Goal: Communication & Community: Participate in discussion

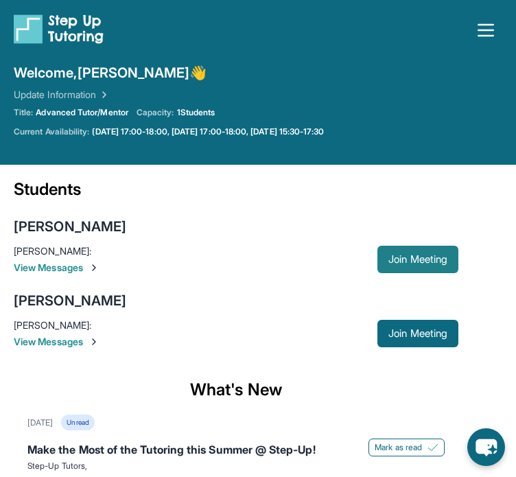
click at [424, 264] on span "Join Meeting" at bounding box center [418, 259] width 59 height 8
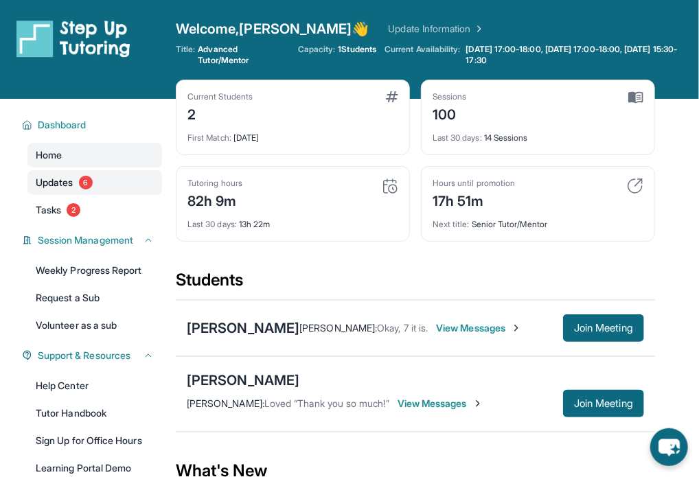
click at [102, 183] on link "Updates 6" at bounding box center [94, 182] width 135 height 25
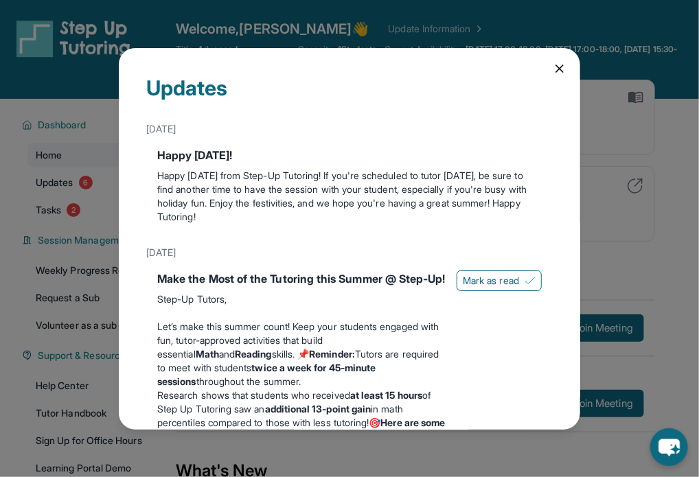
click at [82, 161] on div "Updates [DATE] Happy [DATE]! Happy [DATE] from Step-Up Tutoring! If you're sche…" at bounding box center [349, 238] width 699 height 477
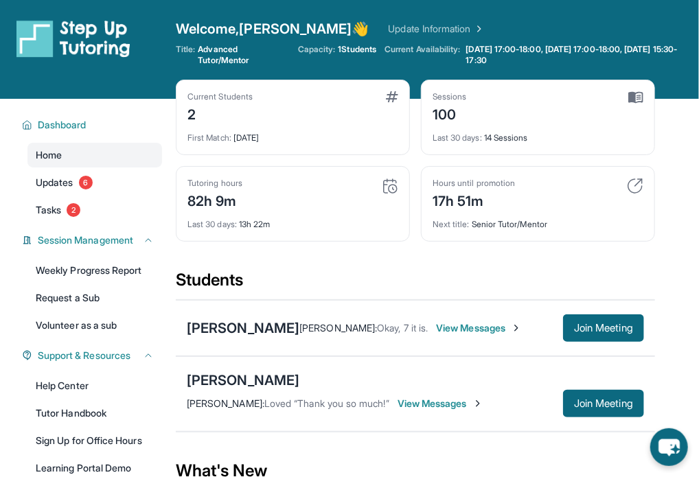
click at [436, 321] on span "View Messages" at bounding box center [479, 328] width 86 height 14
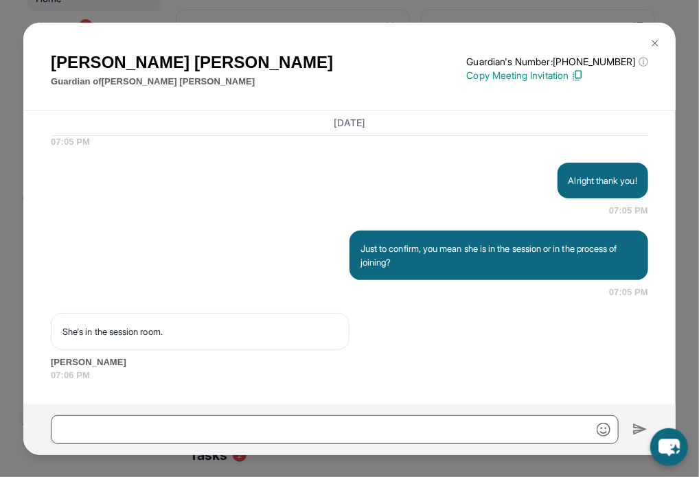
scroll to position [159, 0]
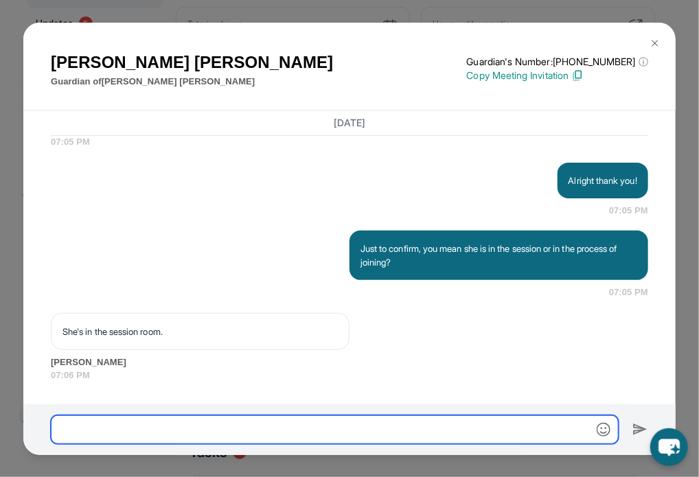
click at [189, 425] on input "text" at bounding box center [335, 429] width 568 height 29
type input "*"
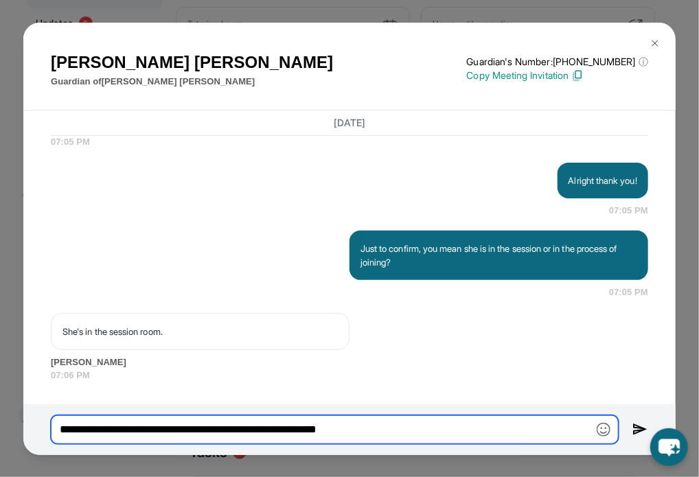
type input "**********"
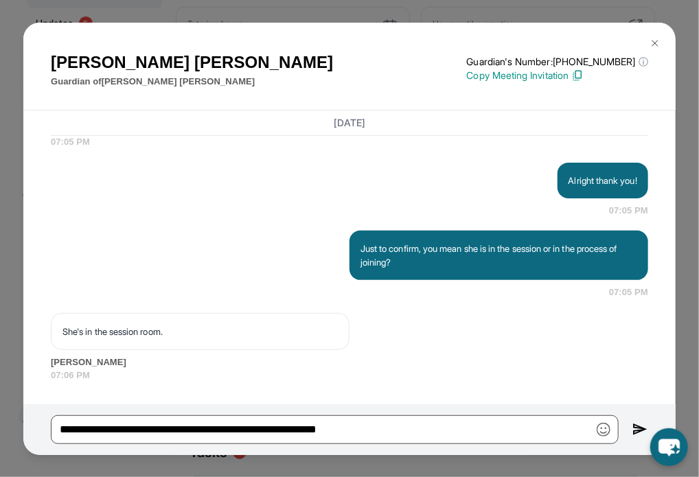
click at [526, 44] on button at bounding box center [654, 43] width 27 height 27
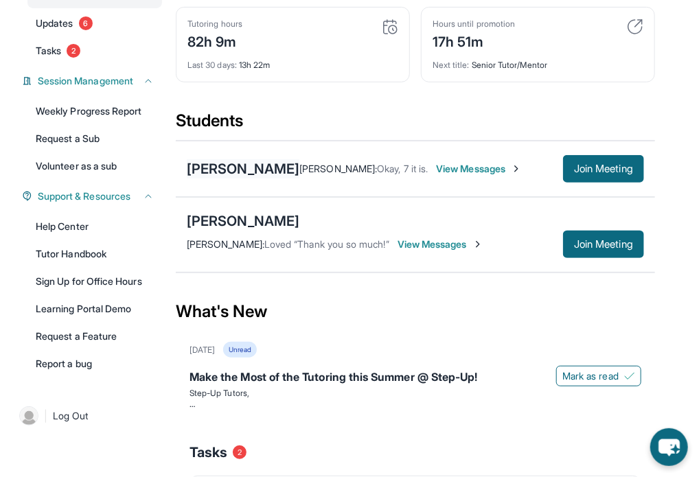
click at [261, 159] on div "[PERSON_NAME]" at bounding box center [243, 168] width 113 height 19
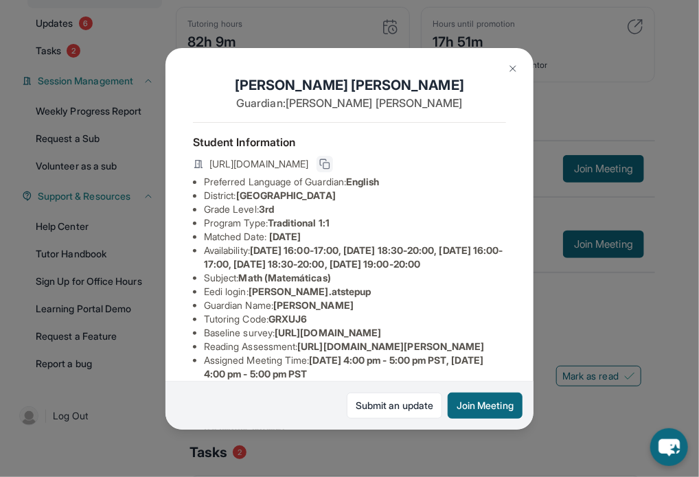
click at [327, 165] on icon at bounding box center [324, 162] width 6 height 6
click at [507, 67] on button at bounding box center [512, 68] width 27 height 27
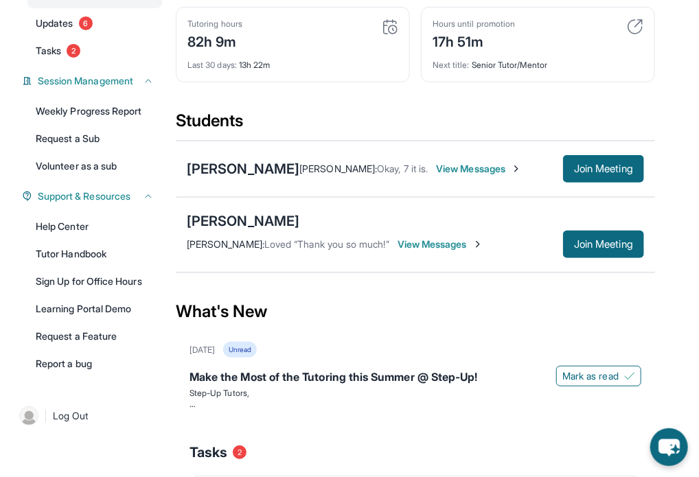
click at [436, 162] on span "View Messages" at bounding box center [479, 169] width 86 height 14
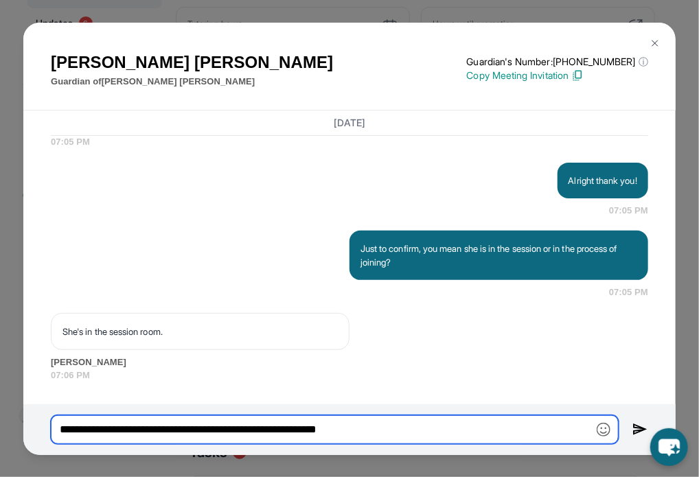
click at [412, 422] on input "**********" at bounding box center [335, 429] width 568 height 29
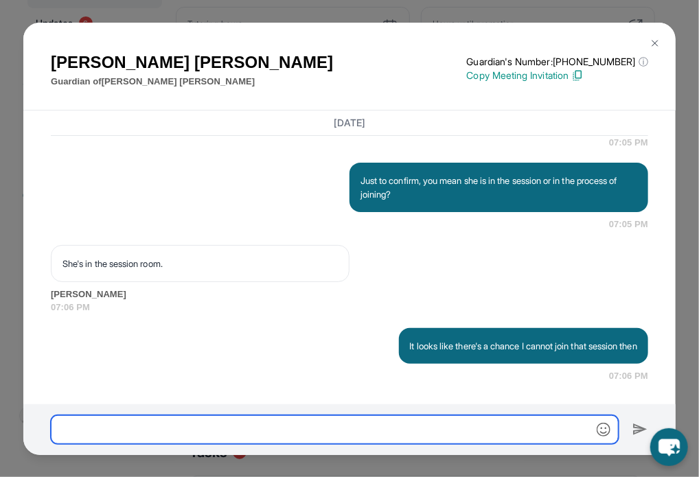
scroll to position [33860, 0]
type input "*"
type input "**********"
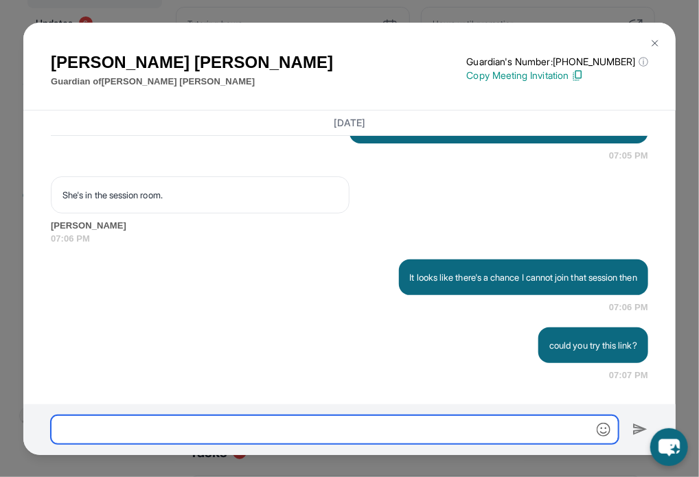
scroll to position [33928, 0]
paste input "**********"
type input "**********"
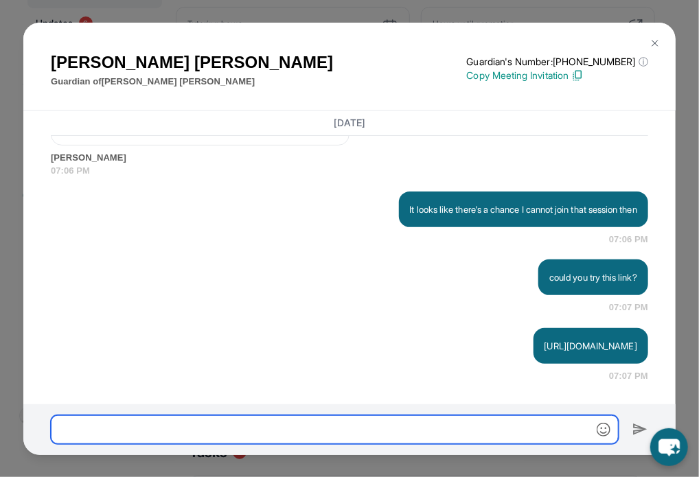
scroll to position [33997, 0]
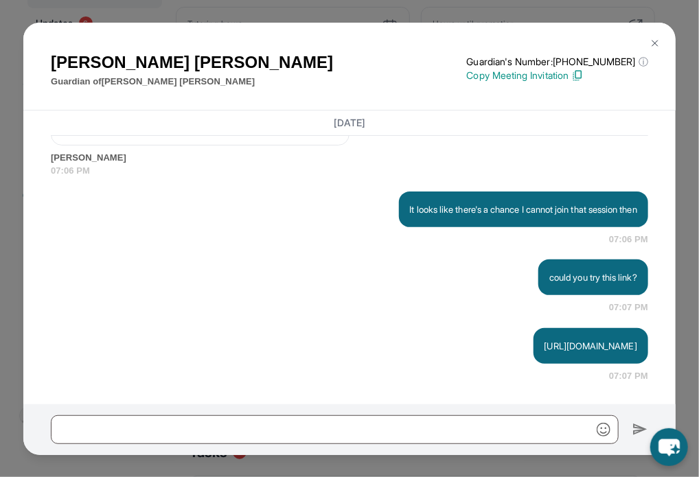
click at [526, 41] on img at bounding box center [654, 43] width 11 height 11
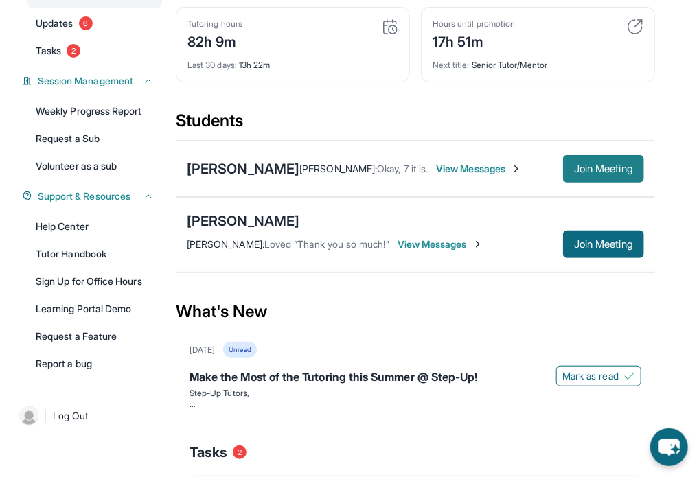
click at [526, 165] on span "Join Meeting" at bounding box center [603, 169] width 59 height 8
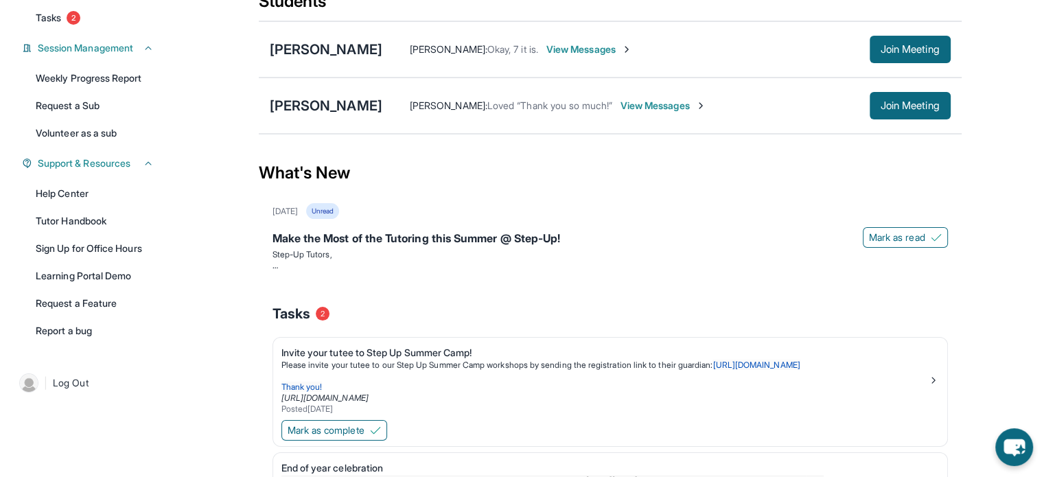
scroll to position [0, 0]
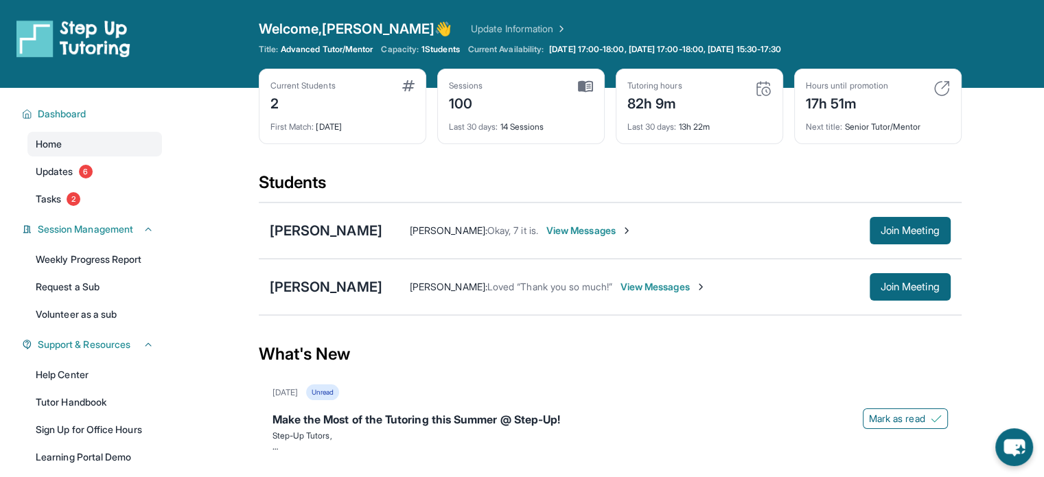
click at [452, 21] on div "Welcome, [PERSON_NAME] 👋 Update Information" at bounding box center [610, 28] width 703 height 19
click at [471, 24] on link "Update Information" at bounding box center [519, 29] width 96 height 14
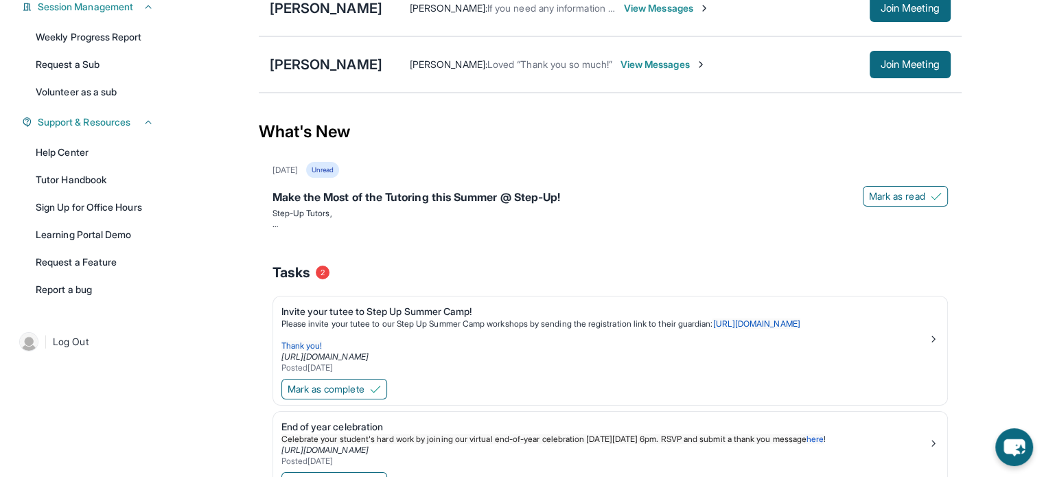
scroll to position [222, 0]
